Goal: Information Seeking & Learning: Learn about a topic

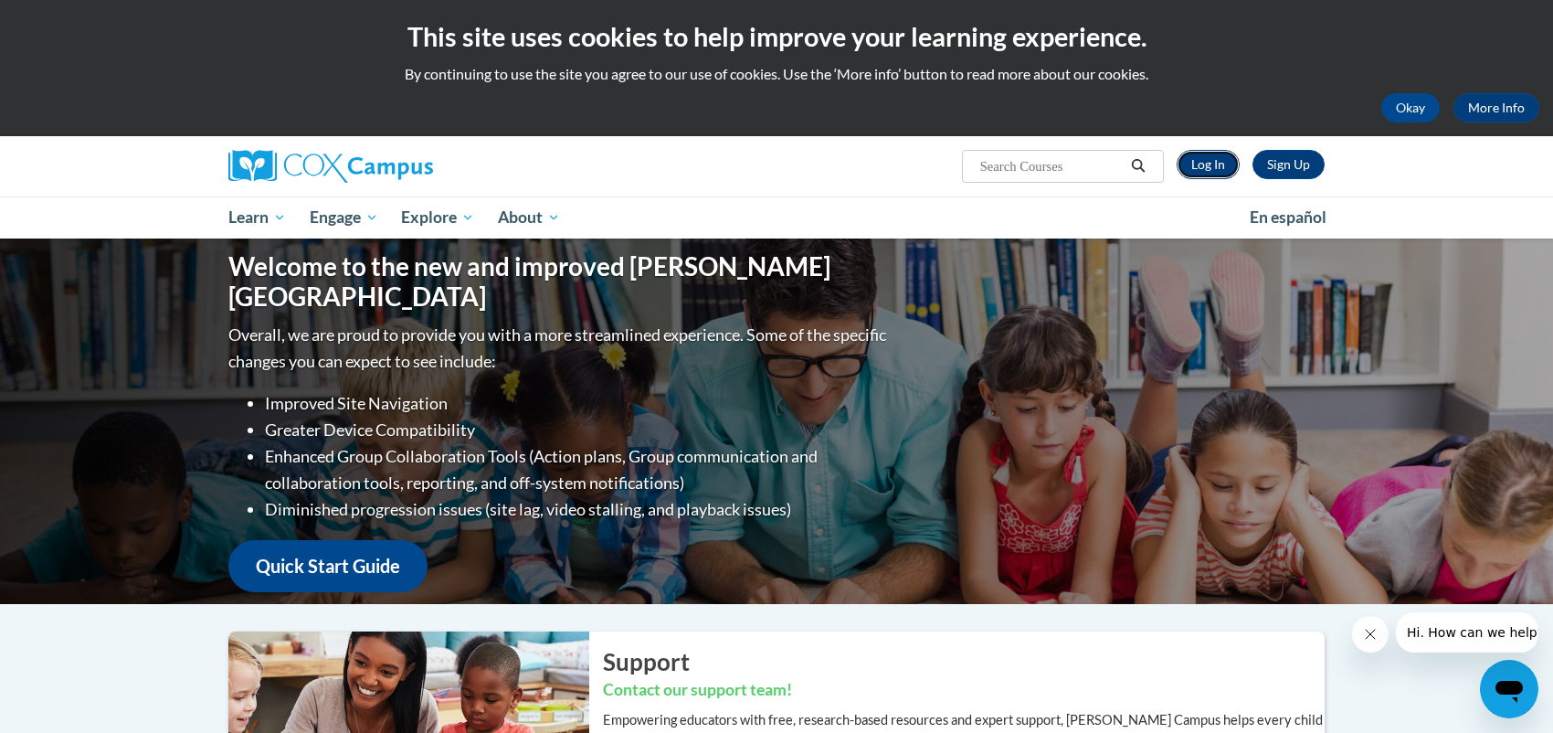
click at [1220, 155] on link "Log In" at bounding box center [1208, 164] width 63 height 29
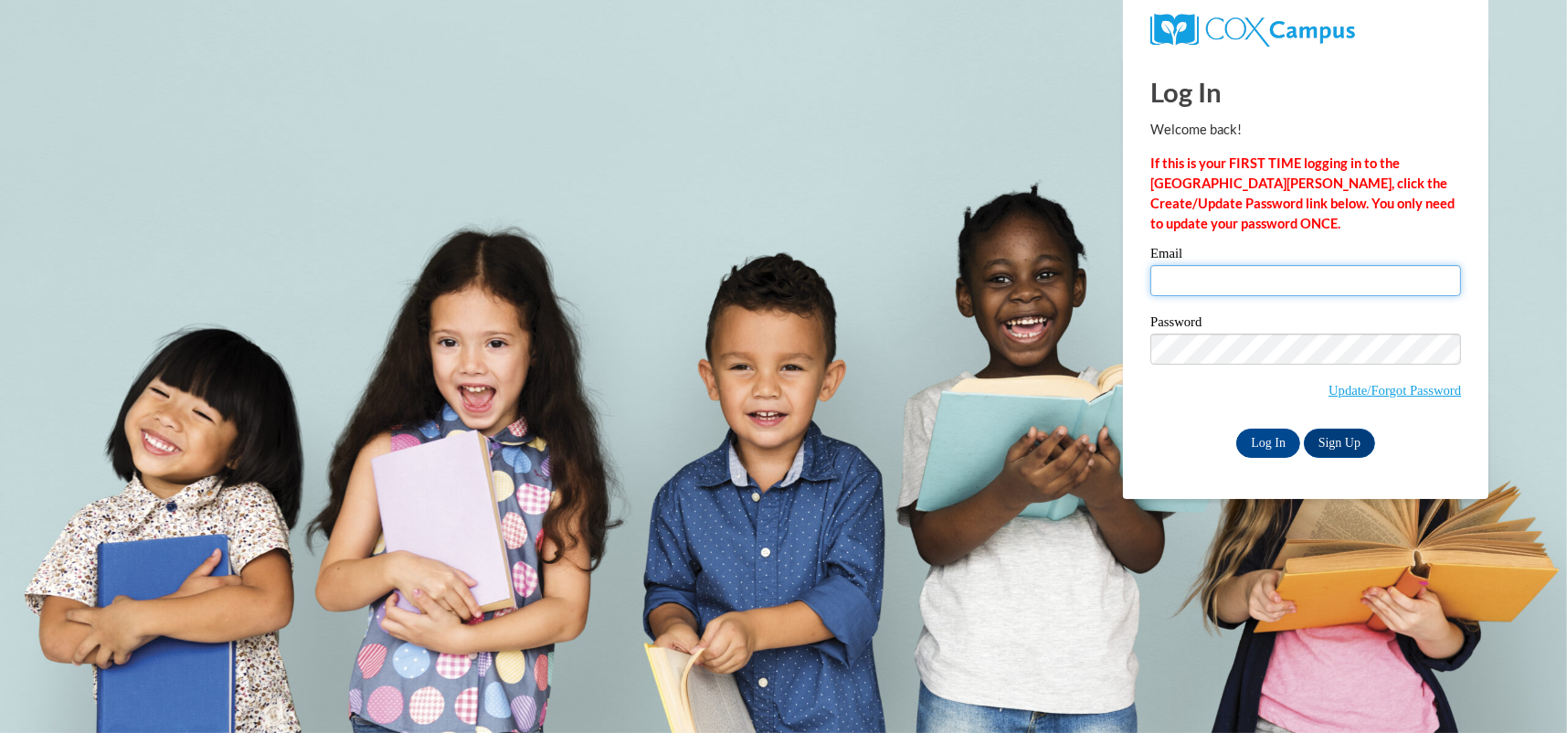
click at [1233, 276] on input "Email" at bounding box center [1305, 280] width 311 height 31
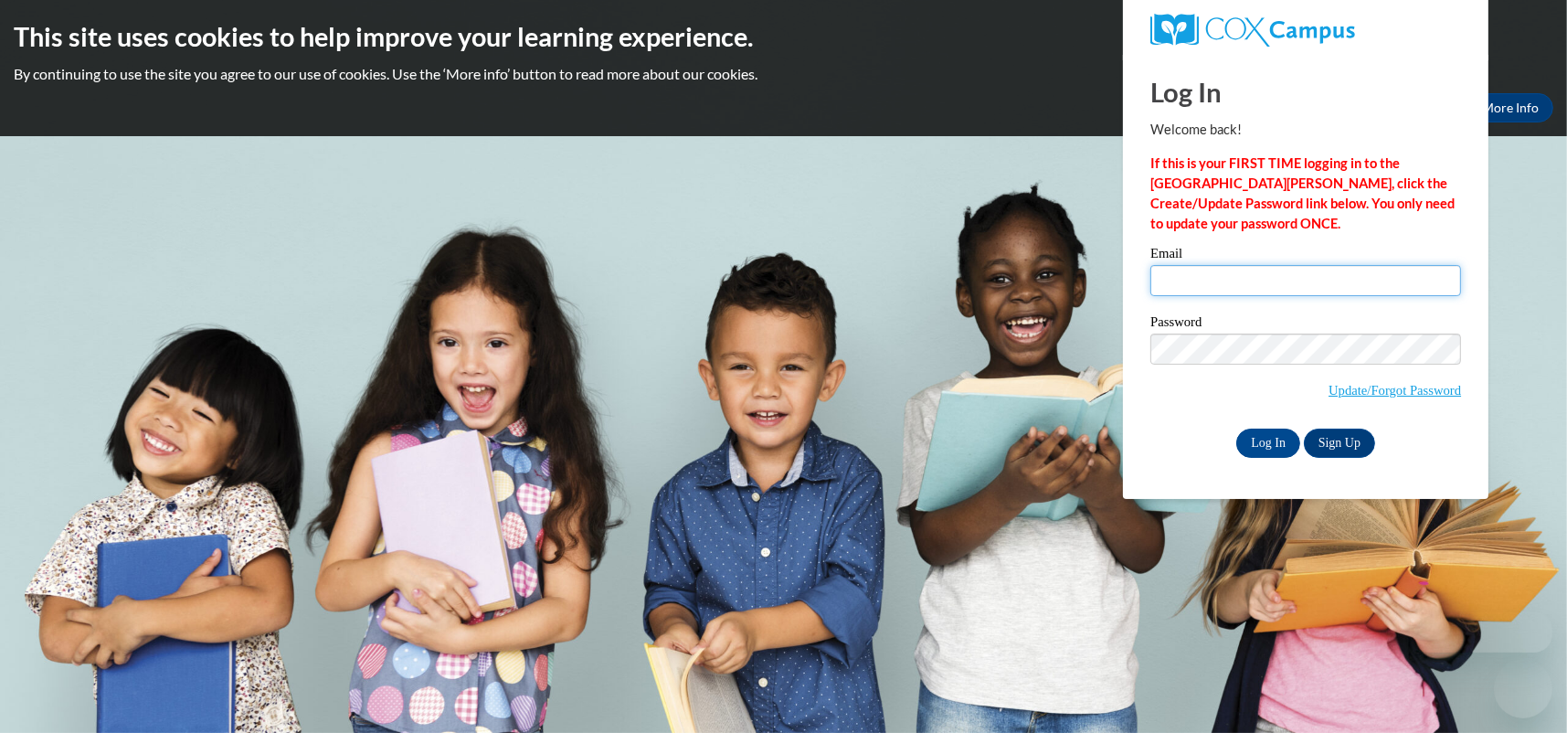
type input "brimas@lee.k12.ga.us"
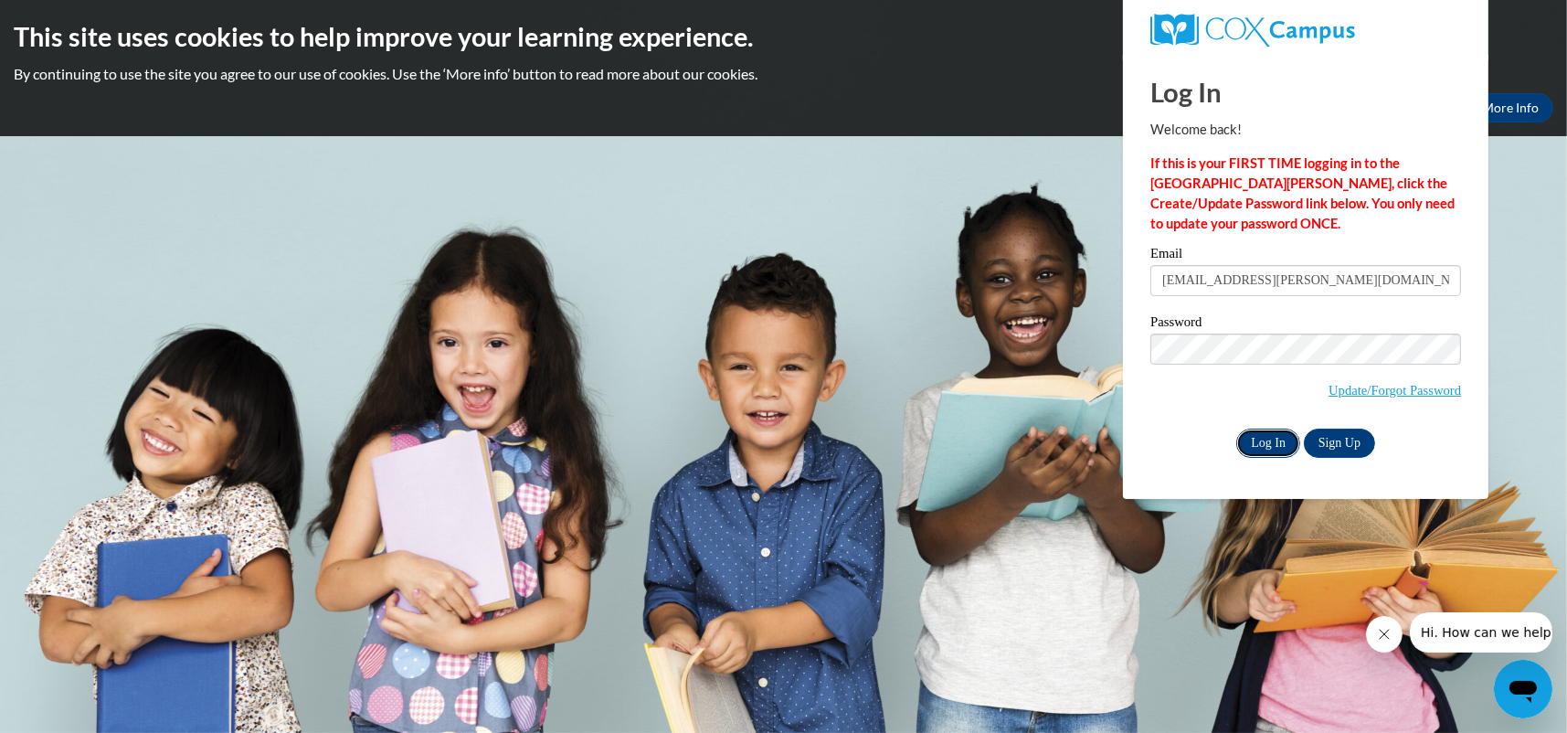
click at [1266, 438] on input "Log In" at bounding box center [1268, 442] width 64 height 29
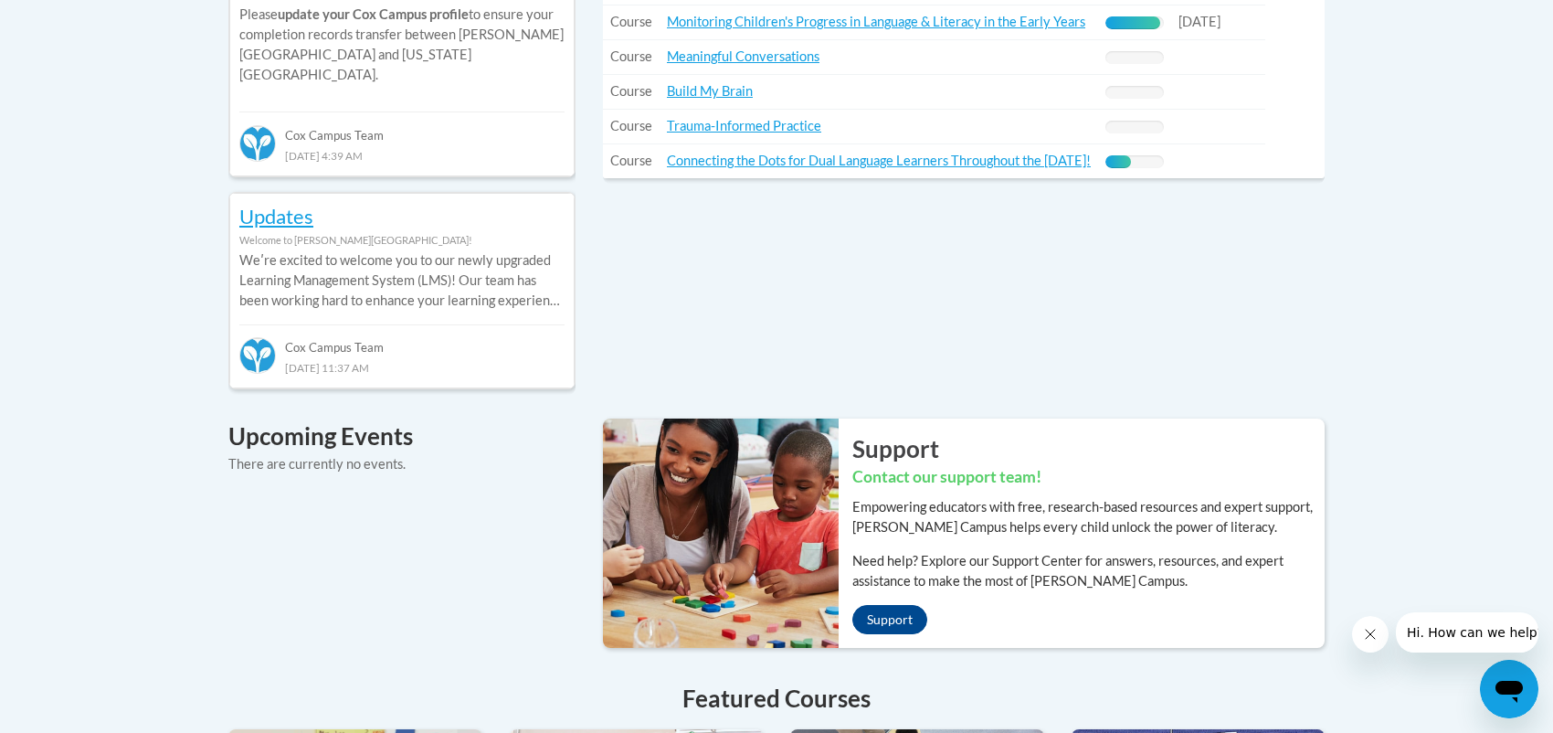
scroll to position [731, 0]
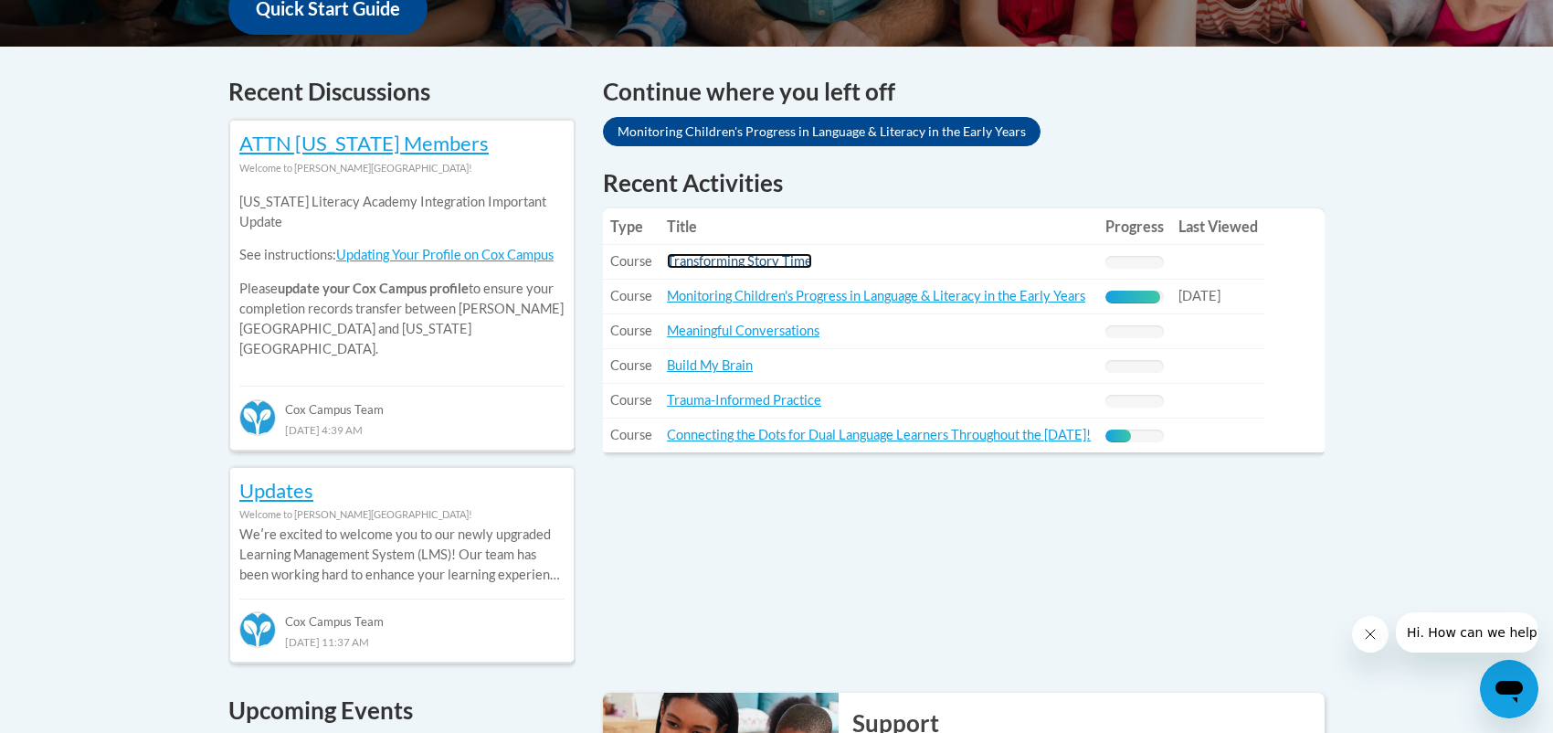
click at [769, 261] on link "Transforming Story Time" at bounding box center [739, 261] width 145 height 16
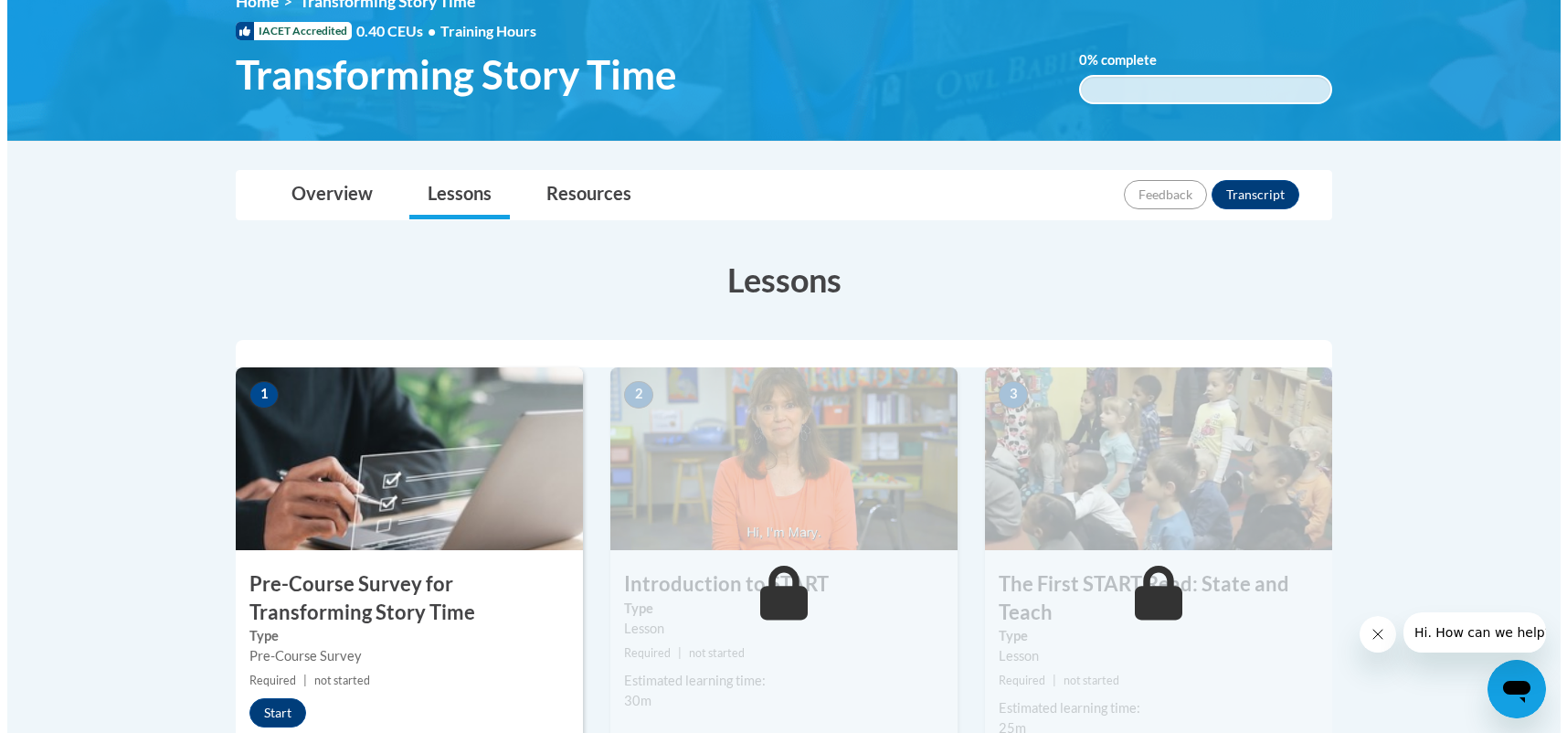
scroll to position [457, 0]
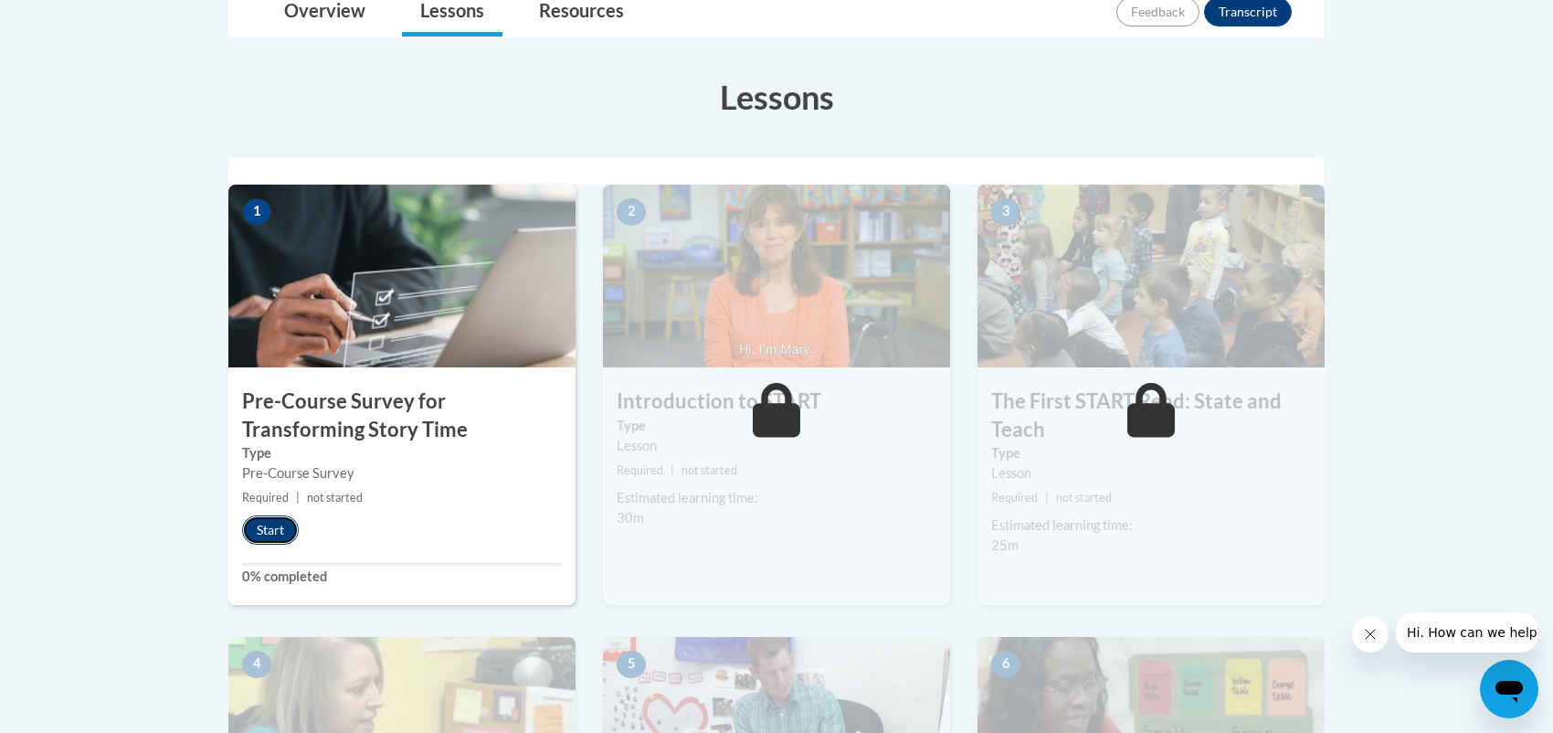
click at [259, 523] on button "Start" at bounding box center [270, 529] width 57 height 29
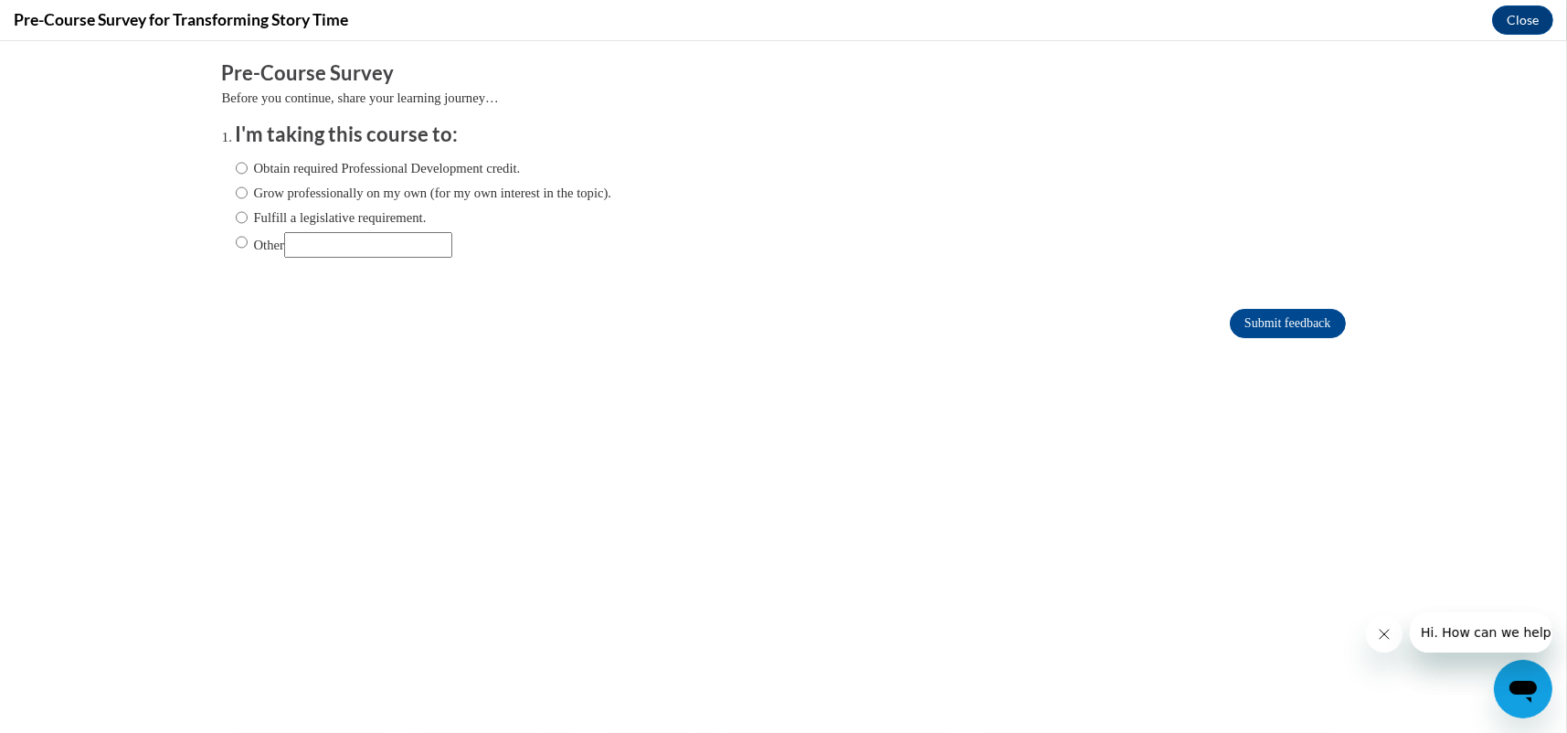
scroll to position [0, 0]
click at [222, 194] on ol "I'm taking this course to: Obtain required Professional Development credit. Gro…" at bounding box center [784, 203] width 1124 height 165
click at [236, 188] on input "Grow professionally on my own (for my own interest in the topic)." at bounding box center [242, 193] width 12 height 20
radio input "true"
click at [1240, 324] on input "Submit feedback" at bounding box center [1287, 323] width 115 height 29
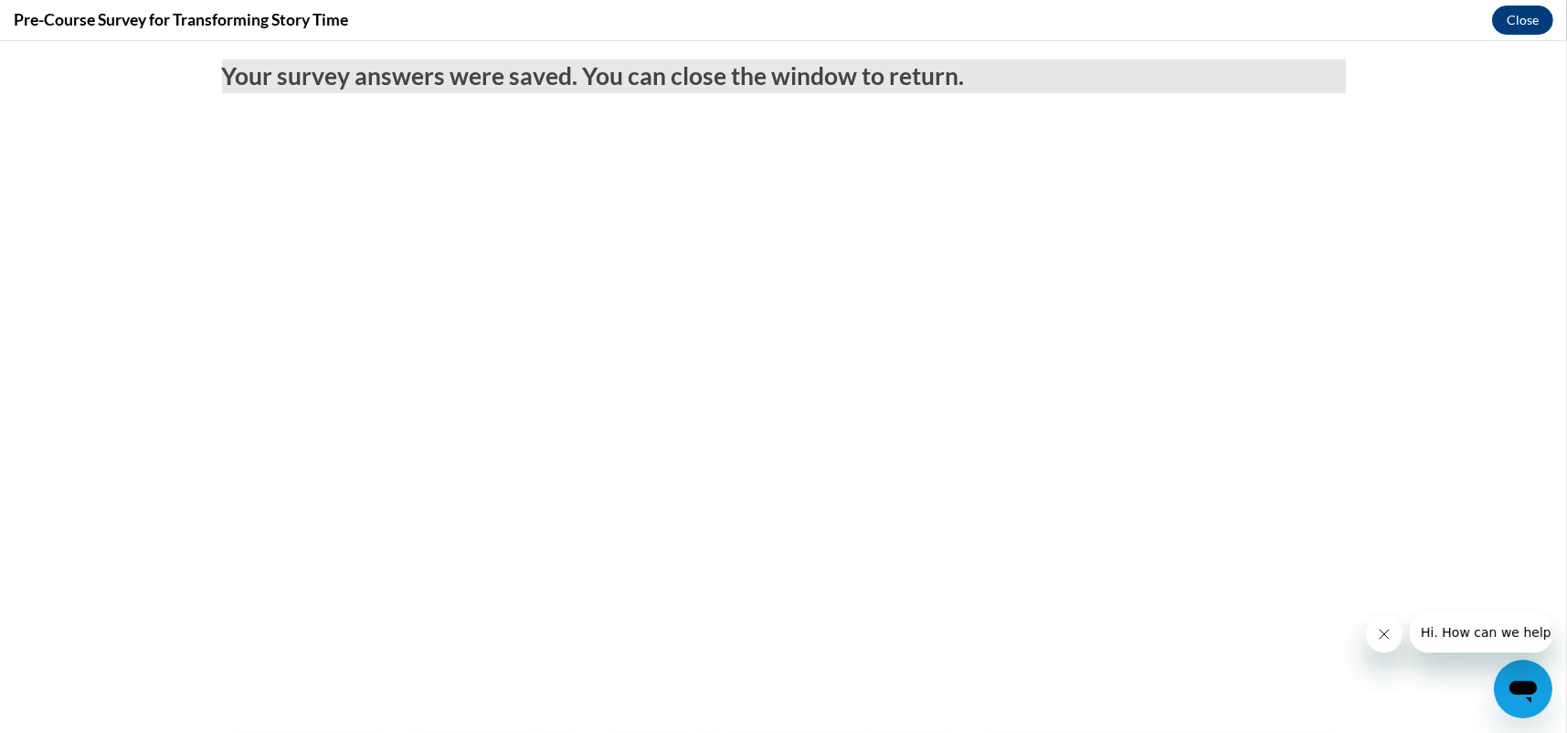
click at [1379, 637] on icon "Close message from company" at bounding box center [1383, 633] width 15 height 15
click at [1383, 630] on icon "Close message from company" at bounding box center [1383, 633] width 15 height 15
click at [1522, 14] on button "Close" at bounding box center [1522, 19] width 61 height 29
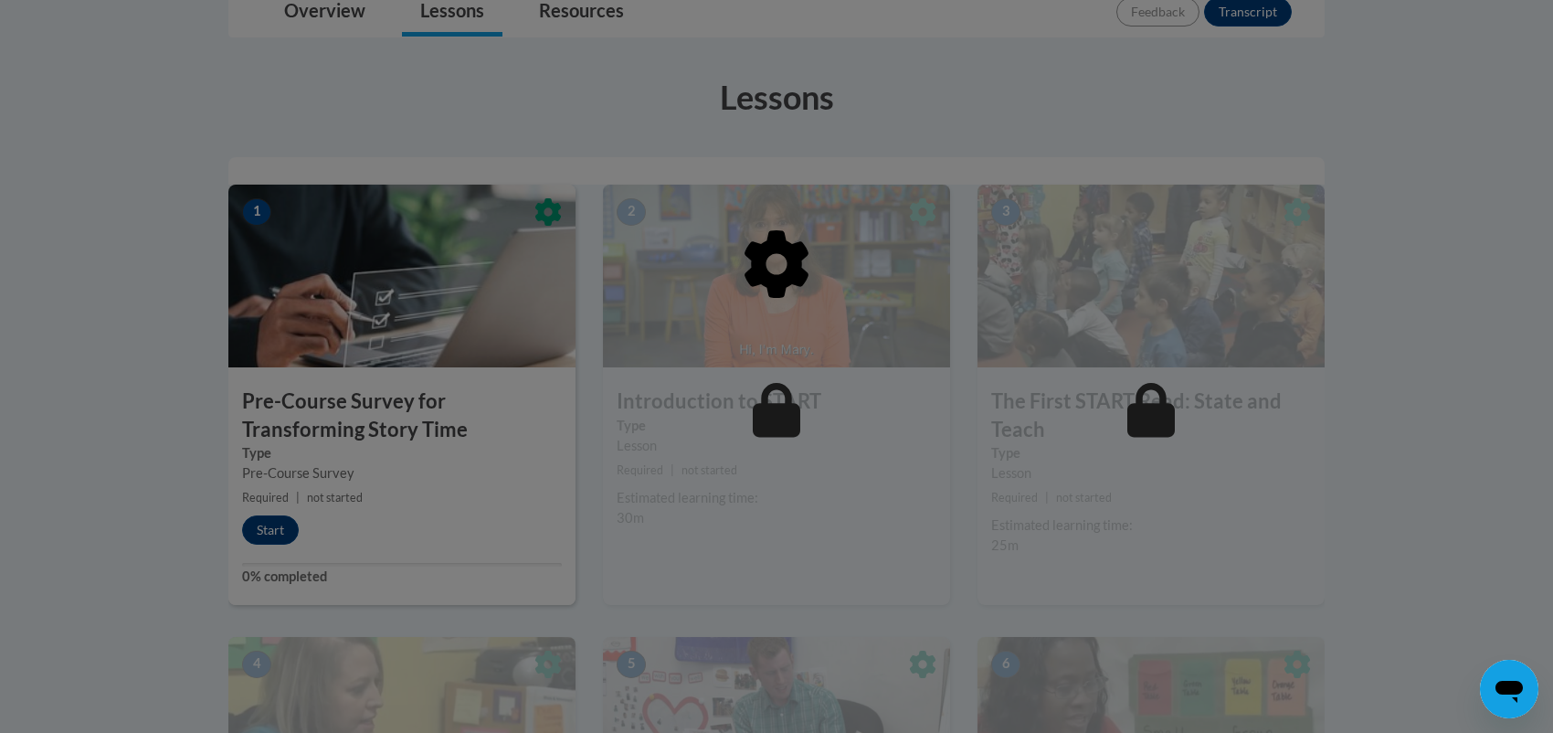
click at [776, 417] on div at bounding box center [776, 358] width 1096 height 347
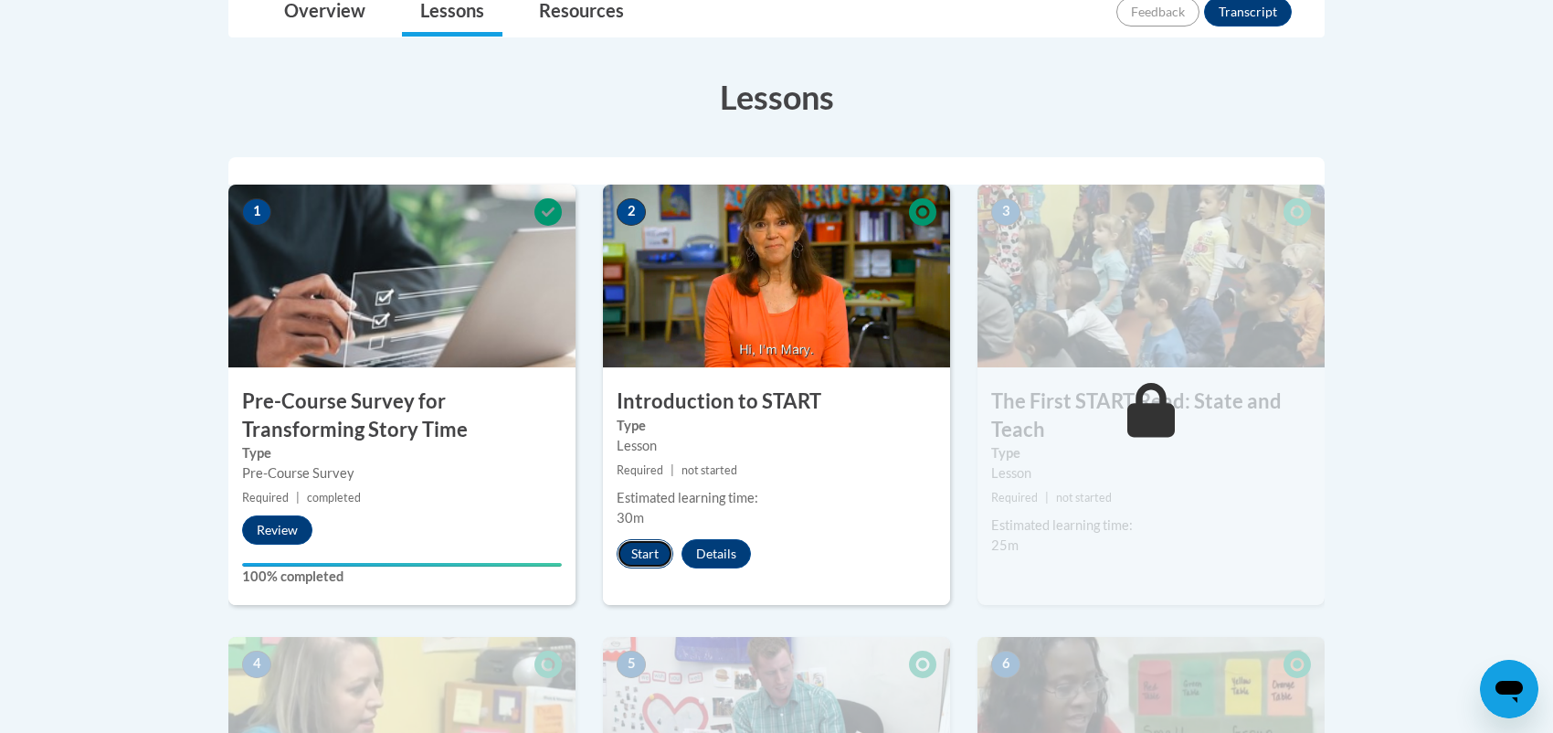
click at [647, 548] on button "Start" at bounding box center [645, 553] width 57 height 29
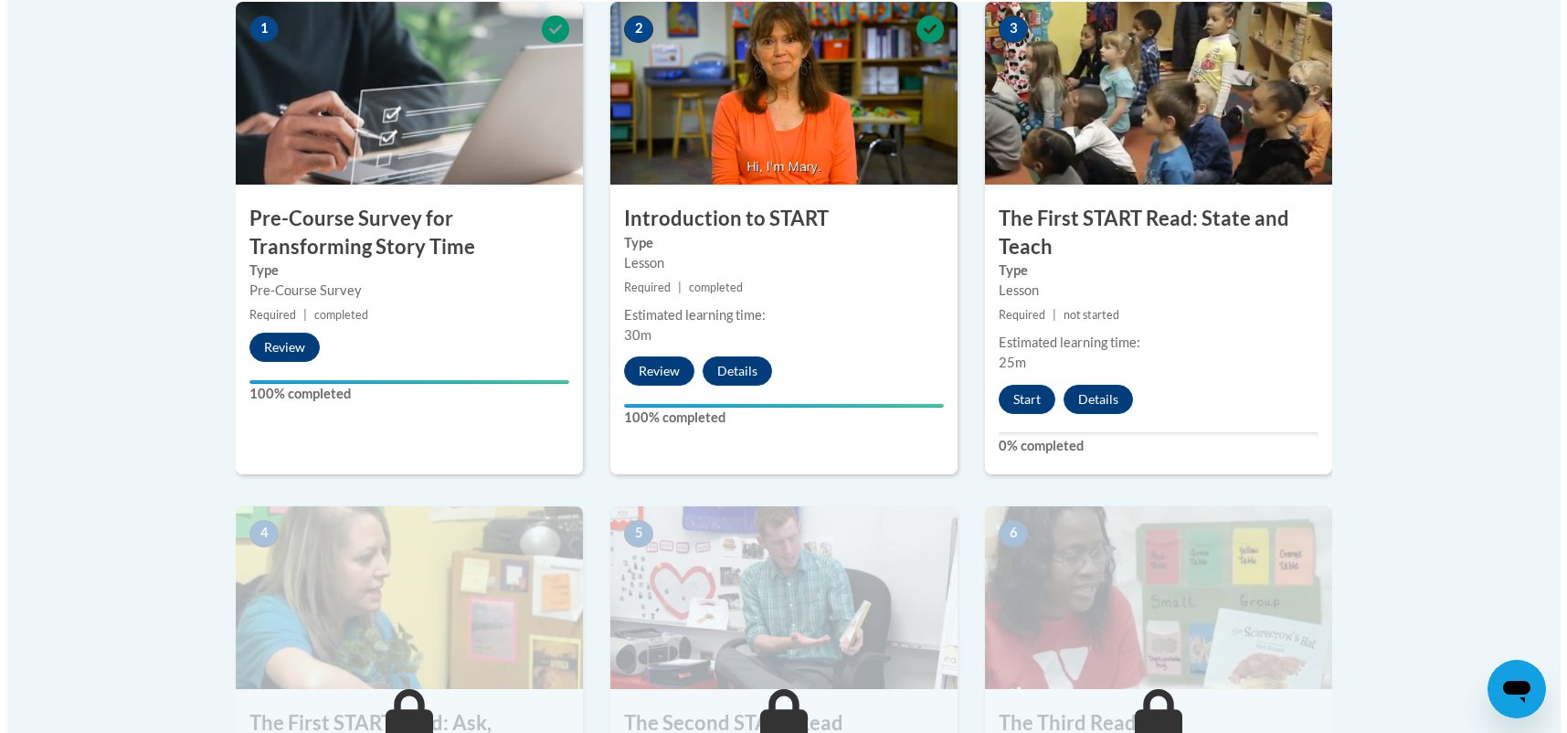
scroll to position [548, 0]
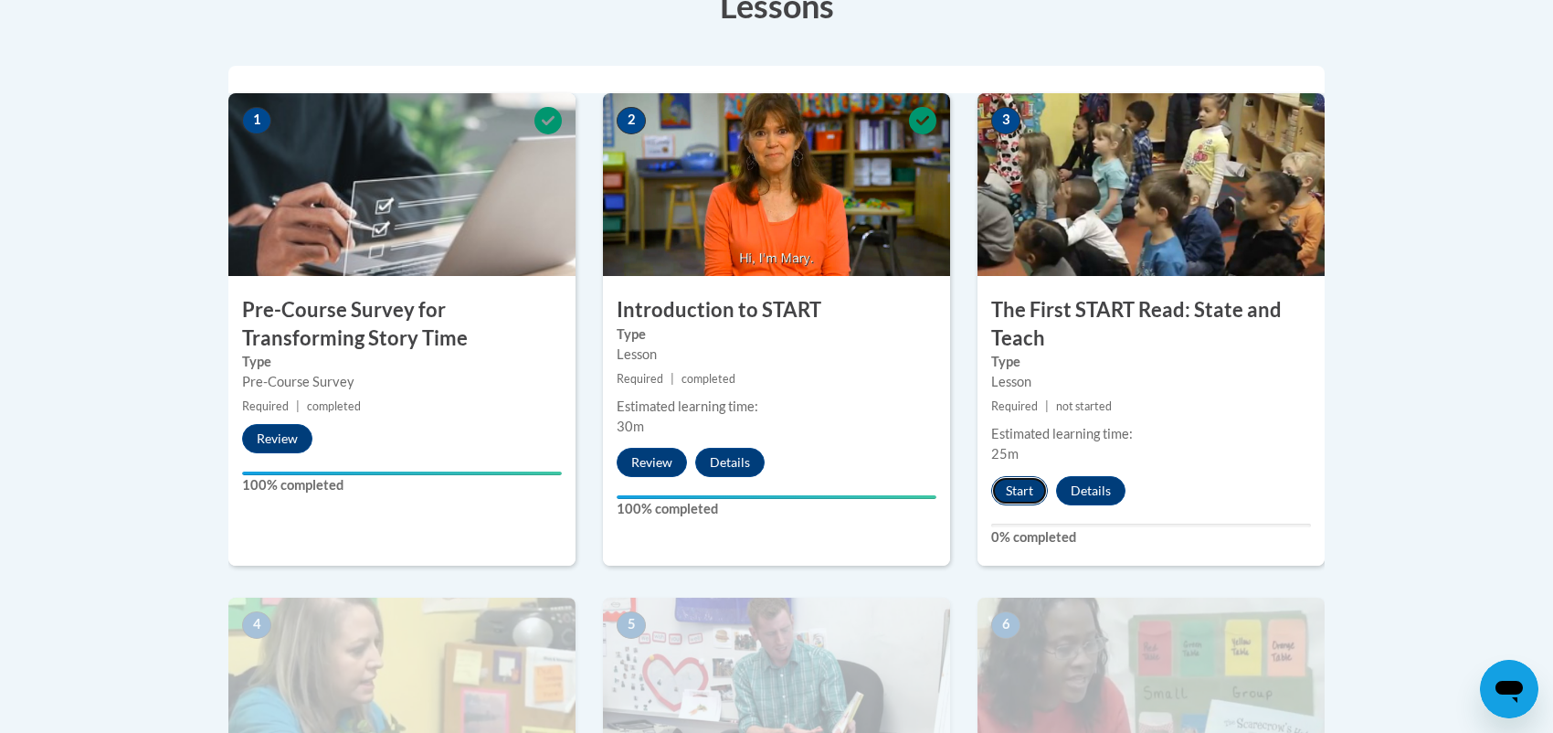
click at [1020, 486] on button "Start" at bounding box center [1019, 490] width 57 height 29
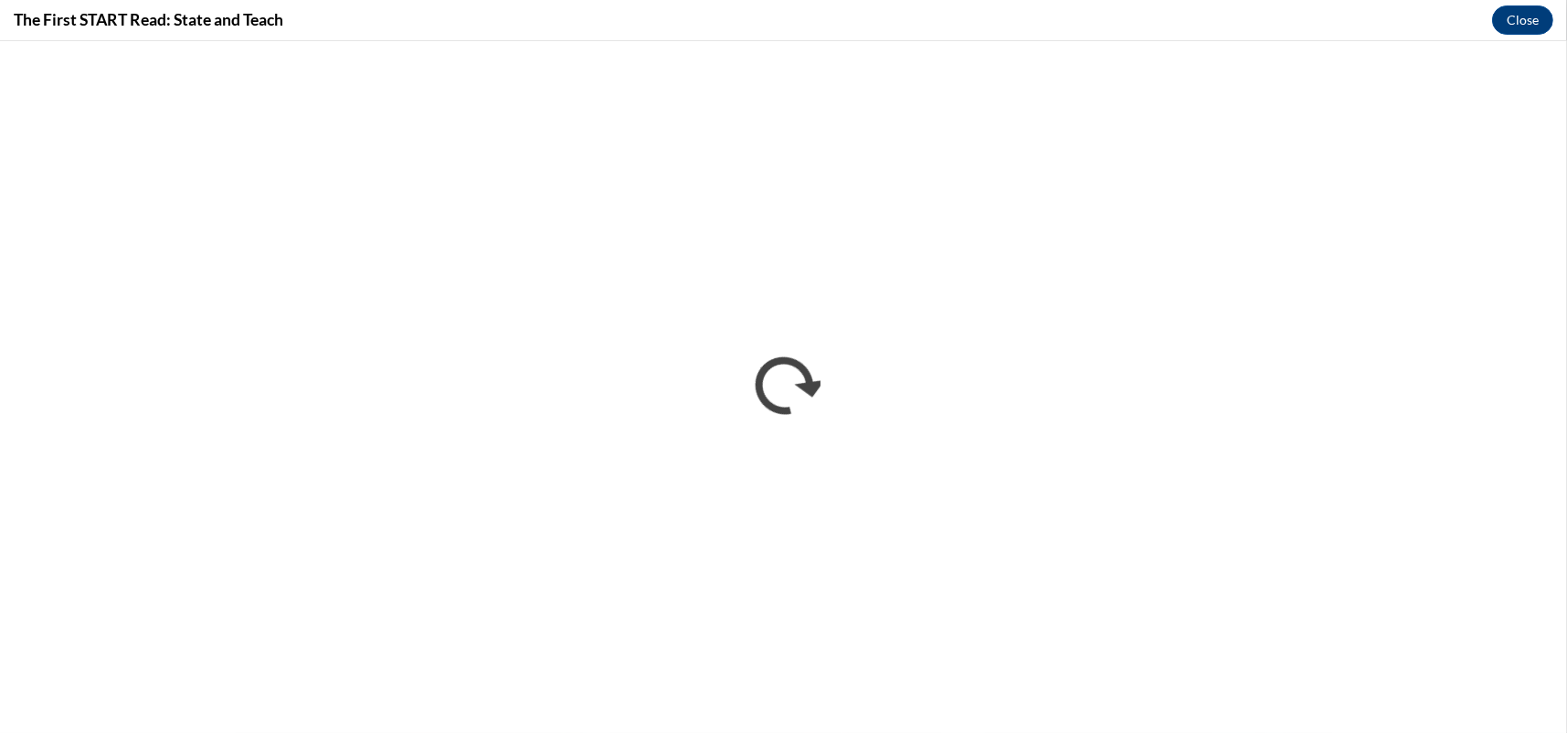
scroll to position [0, 0]
